Goal: Obtain resource: Obtain resource

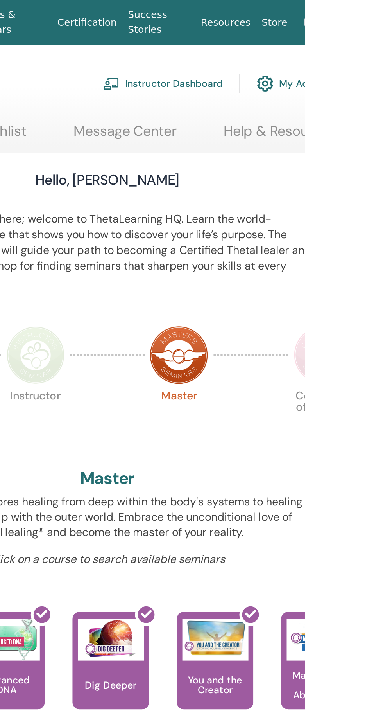
click at [383, 13] on link at bounding box center [390, 12] width 27 height 25
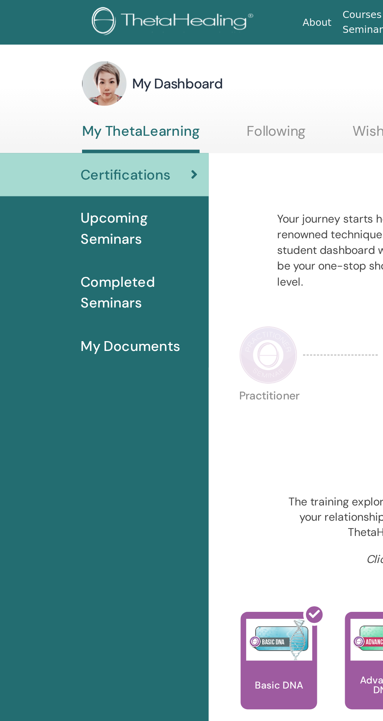
click at [106, 44] on h3 "My Dashboard" at bounding box center [99, 46] width 51 height 11
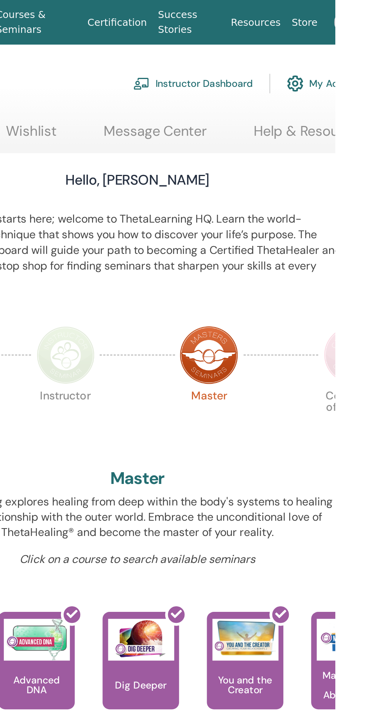
click at [265, 14] on link "Certification" at bounding box center [261, 12] width 40 height 14
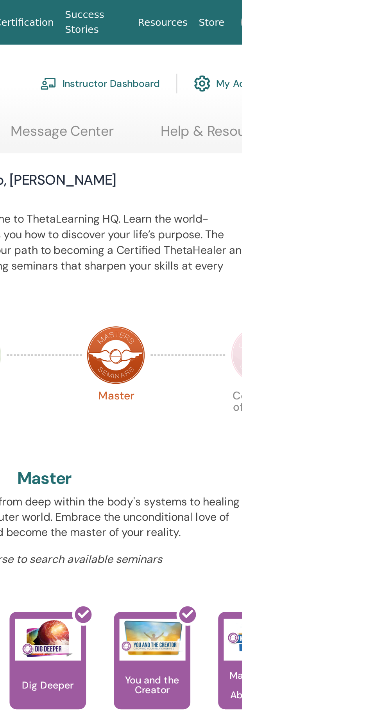
click at [383, 48] on link "My Account" at bounding box center [377, 46] width 43 height 17
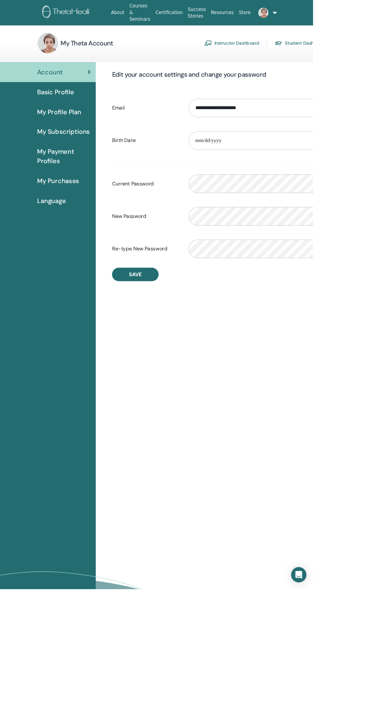
click at [269, 55] on link "Instructor Dashboard" at bounding box center [283, 53] width 67 height 13
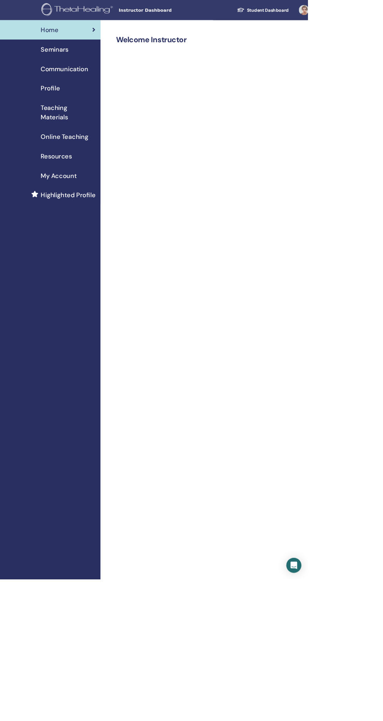
click at [65, 720] on div "Home Seminars Communication Profile Teaching Materials Online Teaching" at bounding box center [62, 570] width 125 height 1090
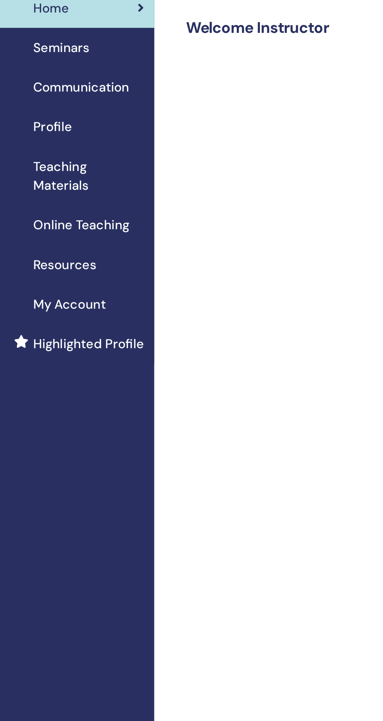
click at [73, 144] on span "Teaching Materials" at bounding box center [85, 139] width 68 height 23
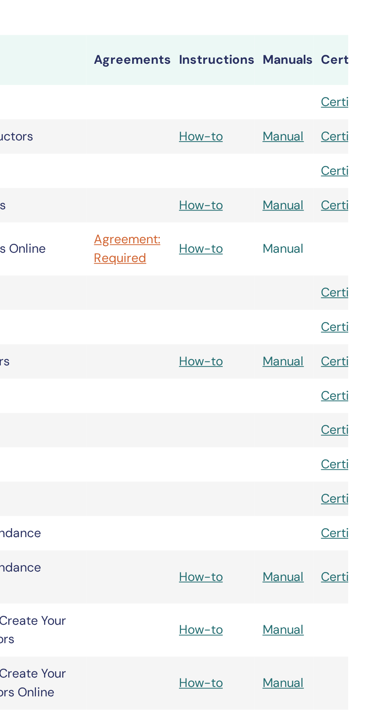
click at [352, 262] on link "Manual" at bounding box center [350, 263] width 21 height 8
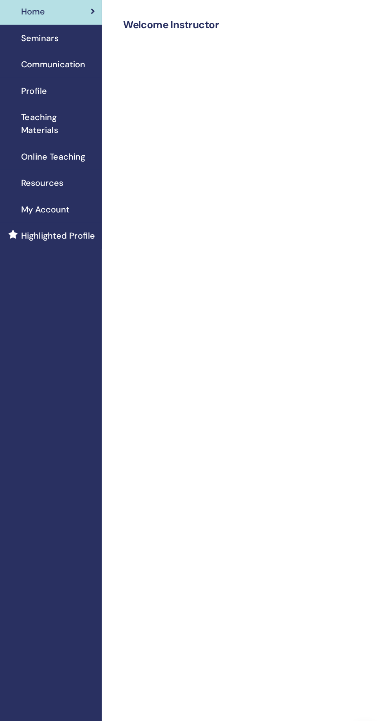
click at [75, 147] on span "Teaching Materials" at bounding box center [85, 139] width 68 height 23
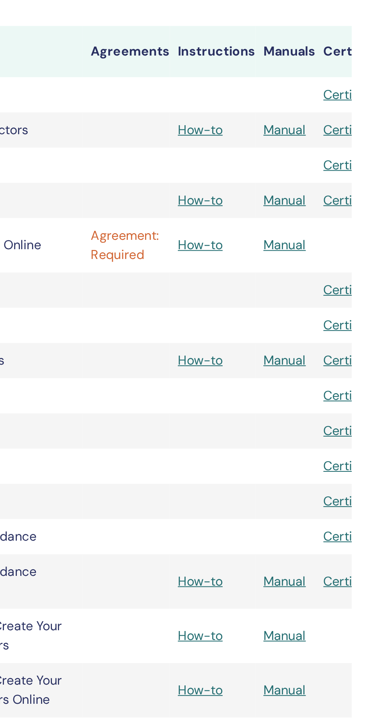
click at [269, 267] on link "Agreement: Required" at bounding box center [273, 263] width 35 height 19
